Goal: Obtain resource: Download file/media

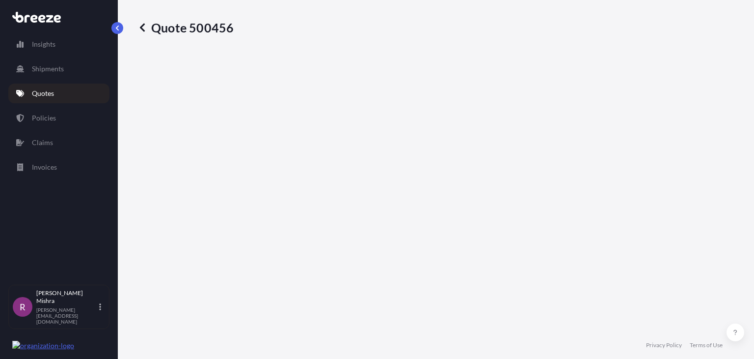
select select "Road"
select select "Sea"
select select "2"
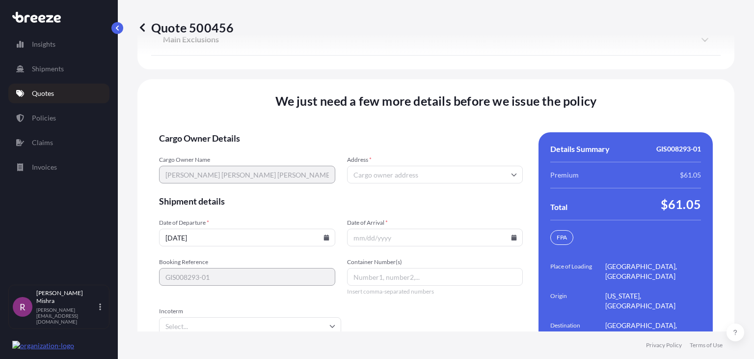
scroll to position [1536, 0]
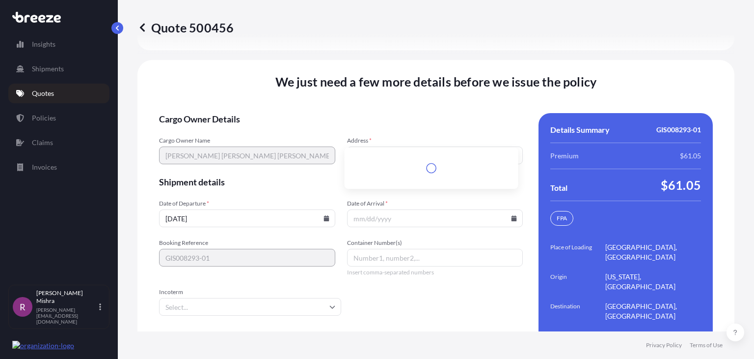
click at [399, 146] on input "Address *" at bounding box center [435, 155] width 176 height 18
paste input "752 KRISTIN DR NORMAL, IL 61761"
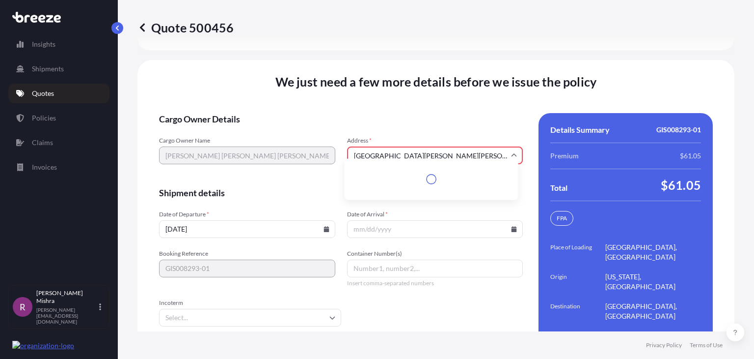
scroll to position [1546, 0]
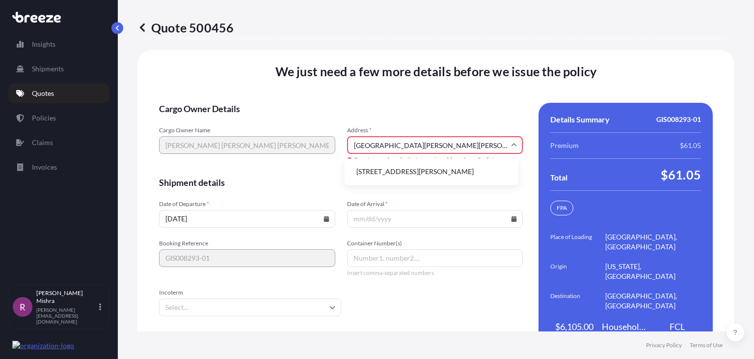
click at [407, 178] on li "752 Kristin Dr, Normal, IL 61761, USA" at bounding box center [432, 171] width 166 height 19
type input "752 Kristin Dr, Normal, IL 61761, USA"
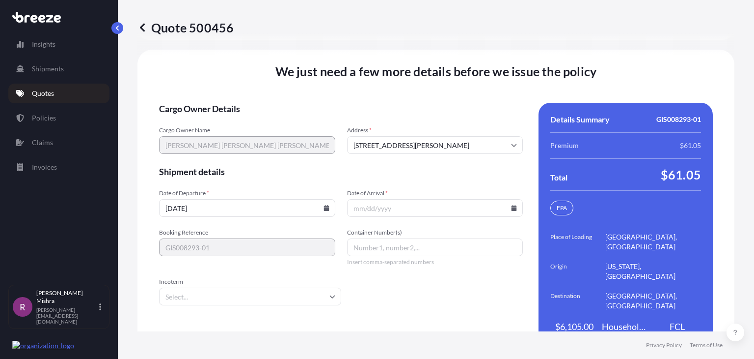
scroll to position [1536, 0]
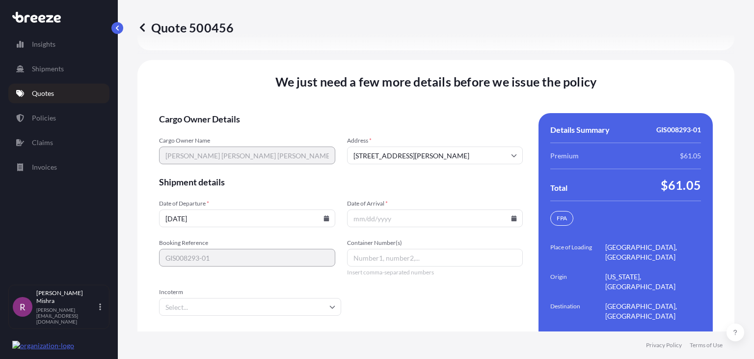
click at [169, 209] on input "10/01/2025" at bounding box center [247, 218] width 176 height 18
type input "10/08/2025"
click at [378, 209] on input "Date of Arrival *" at bounding box center [435, 218] width 176 height 18
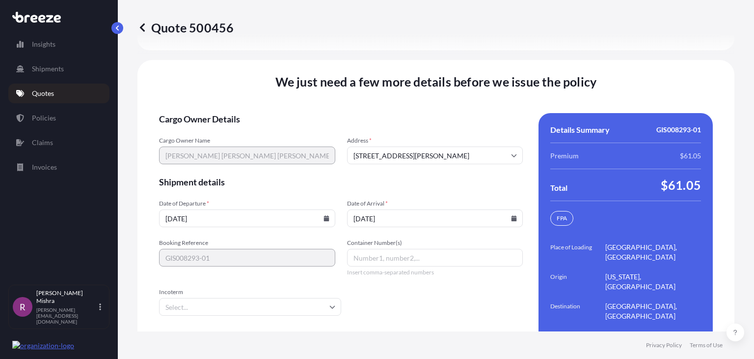
type input "12/12/2025"
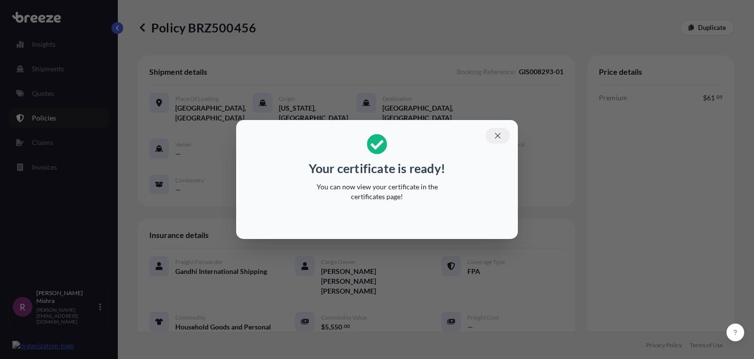
click at [501, 136] on icon "button" at bounding box center [498, 135] width 9 height 9
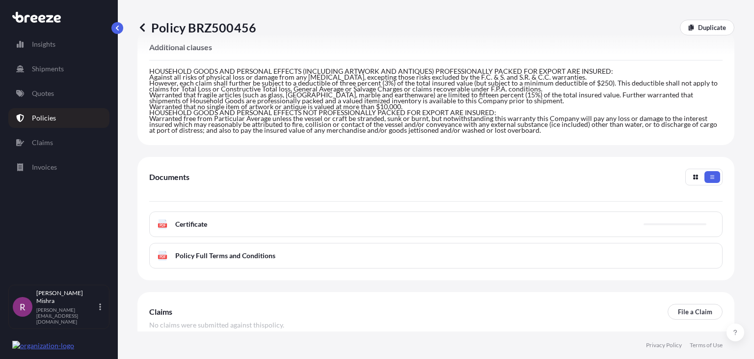
scroll to position [377, 0]
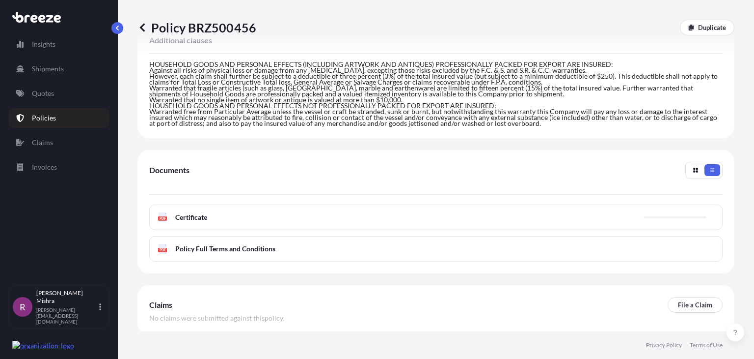
click at [291, 204] on div "PDF Certificate" at bounding box center [436, 217] width 574 height 26
click at [291, 204] on link "PDF Certificate 2025-10-01" at bounding box center [436, 217] width 574 height 26
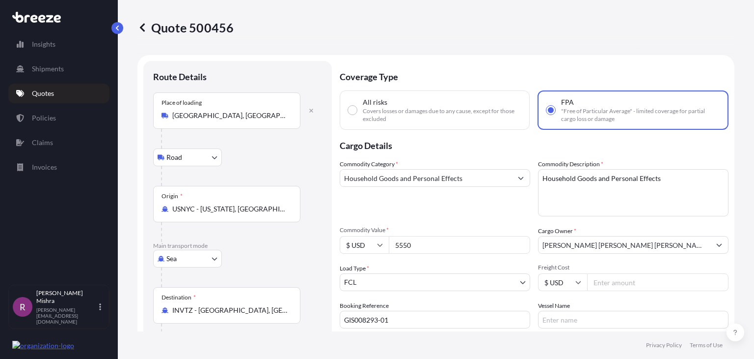
select select "Road"
select select "Sea"
select select "2"
